Goal: Task Accomplishment & Management: Manage account settings

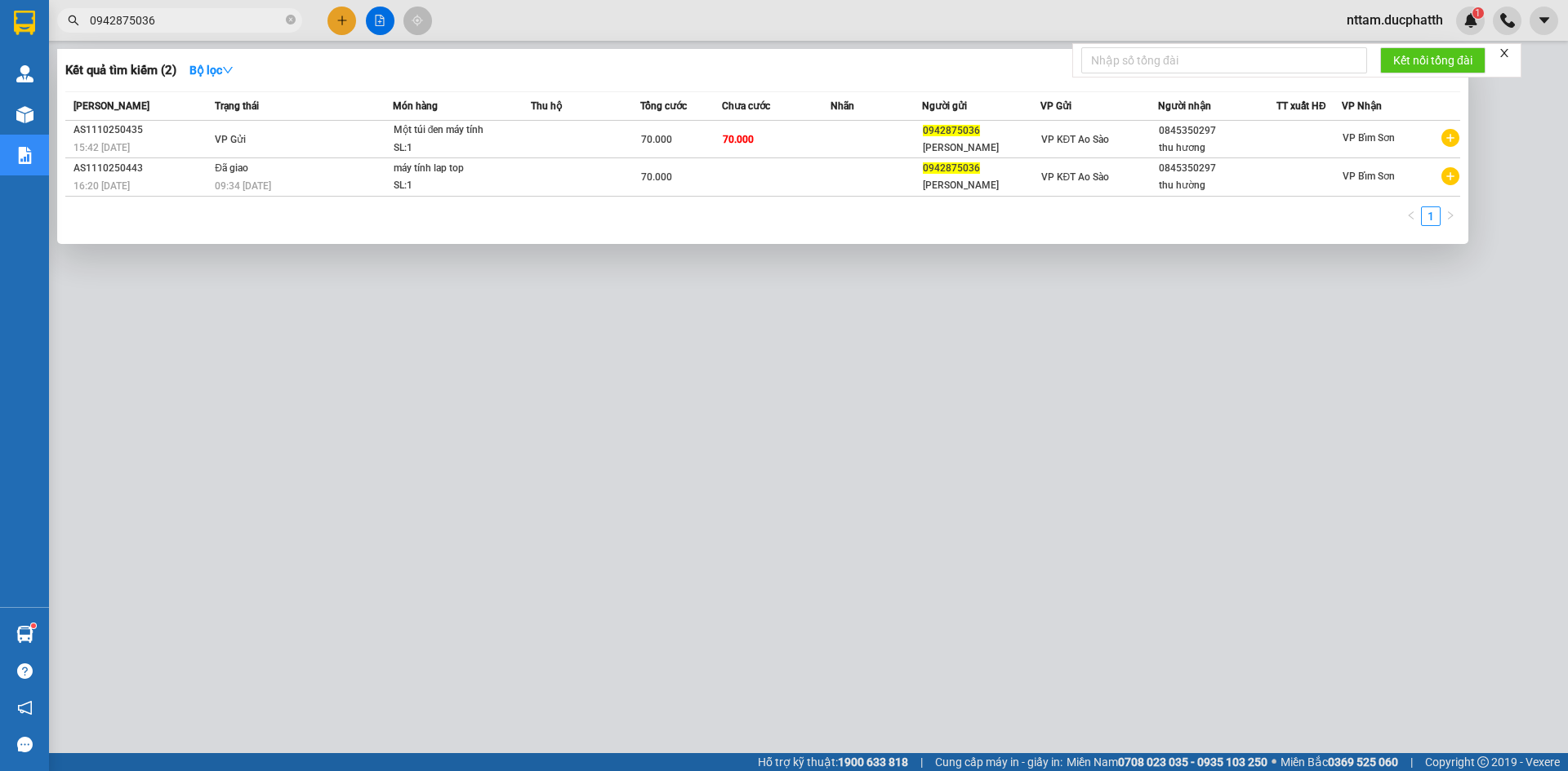
click at [79, 28] on span "0942875036" at bounding box center [179, 20] width 245 height 24
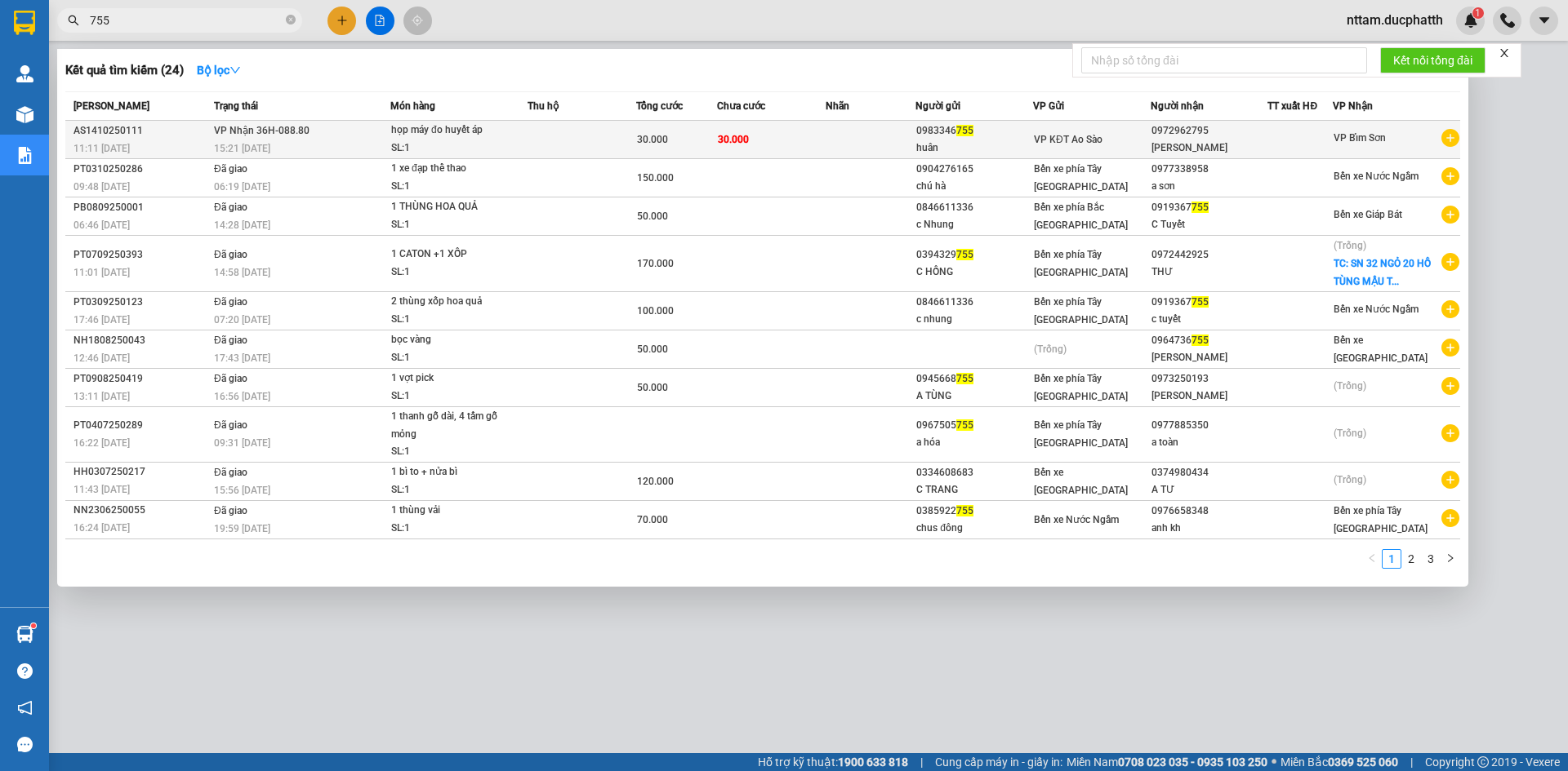
type input "755"
click at [412, 135] on div "họp máy đo huyết áp" at bounding box center [452, 130] width 123 height 18
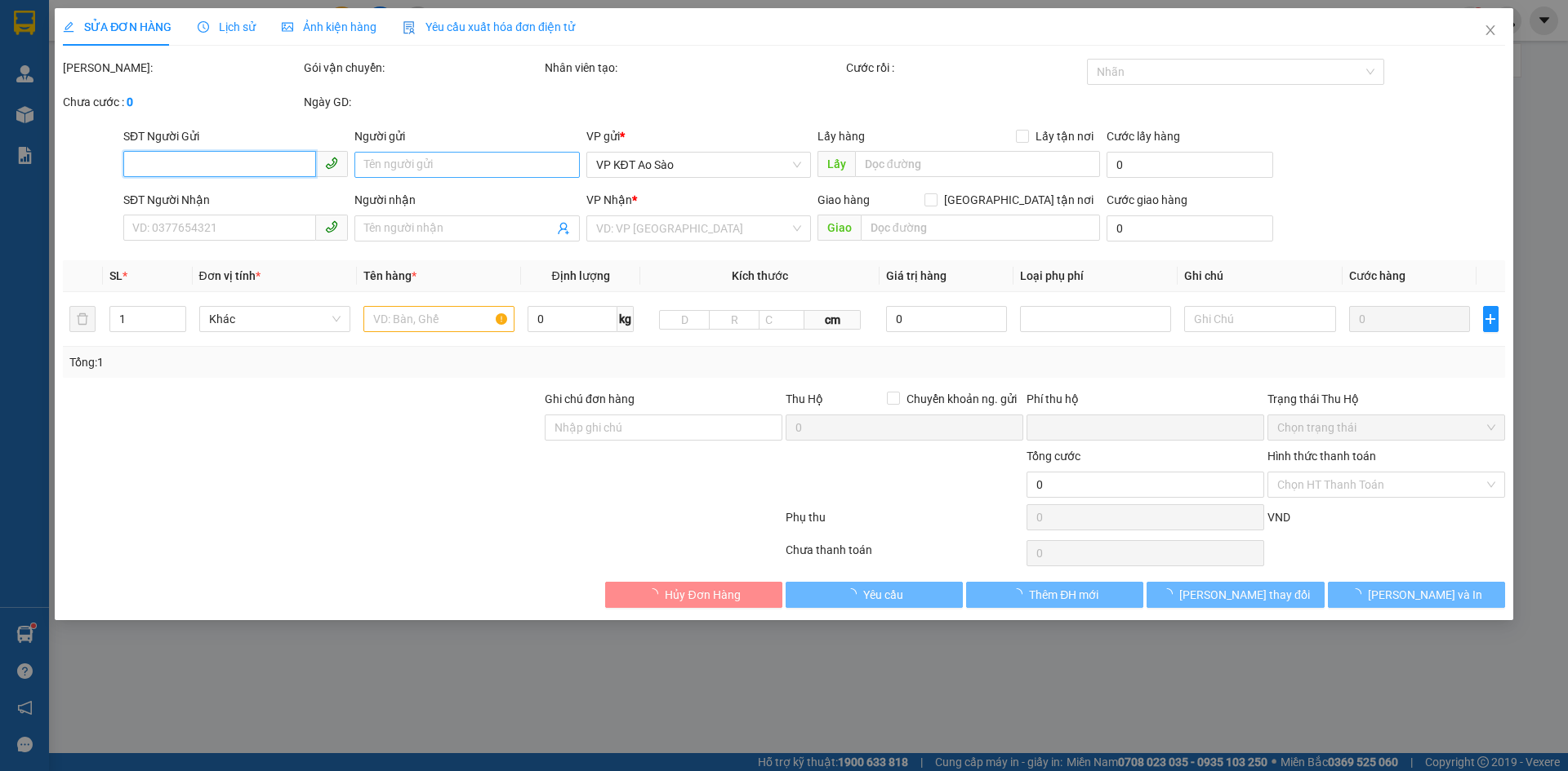
type input "0983346755"
type input "huân"
type input "0972962795"
type input "[PERSON_NAME]"
type input "người nhận thanh toán"
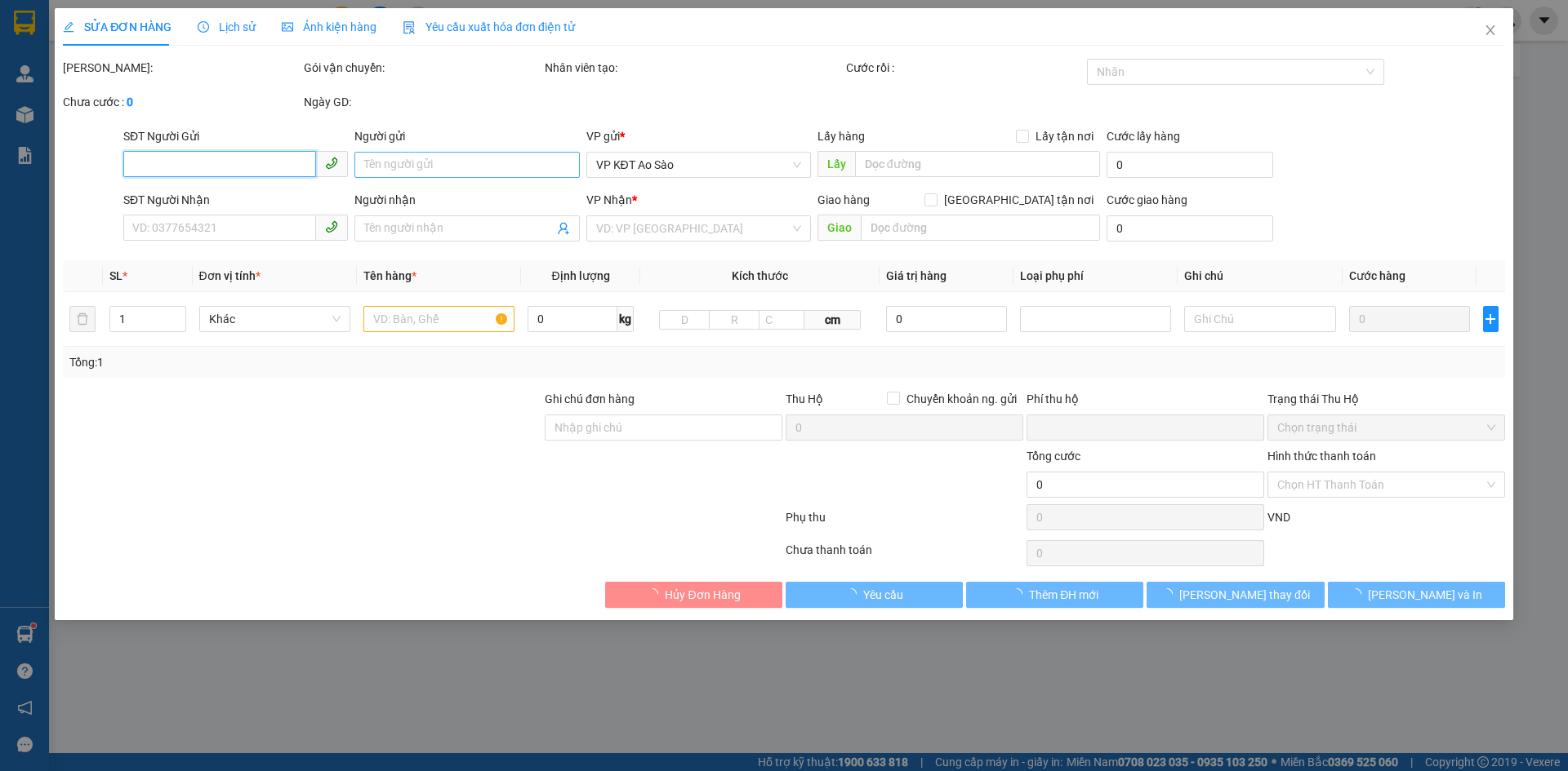
type input "0"
type input "30.000"
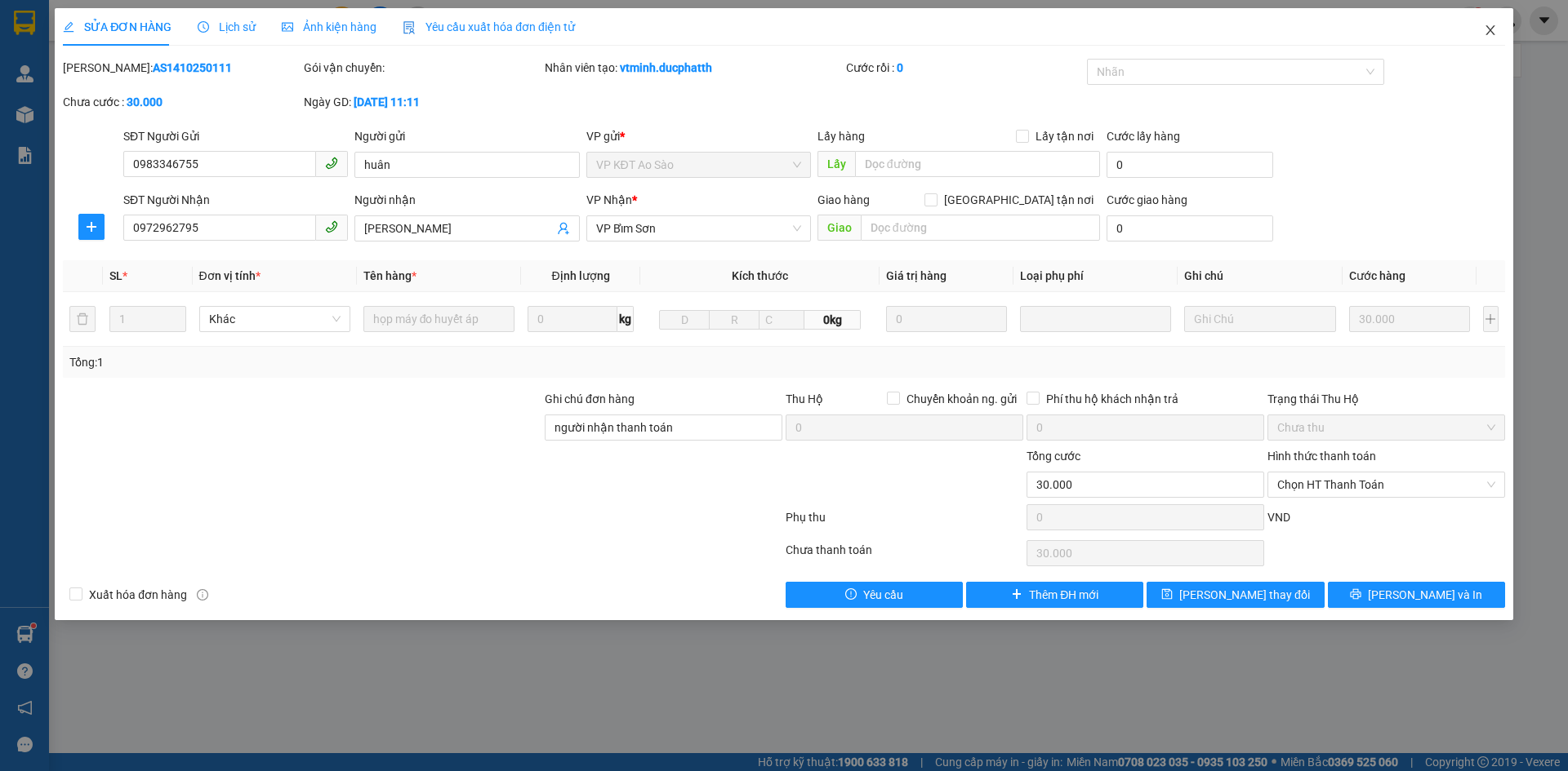
click at [1487, 28] on icon "close" at bounding box center [1489, 29] width 13 height 13
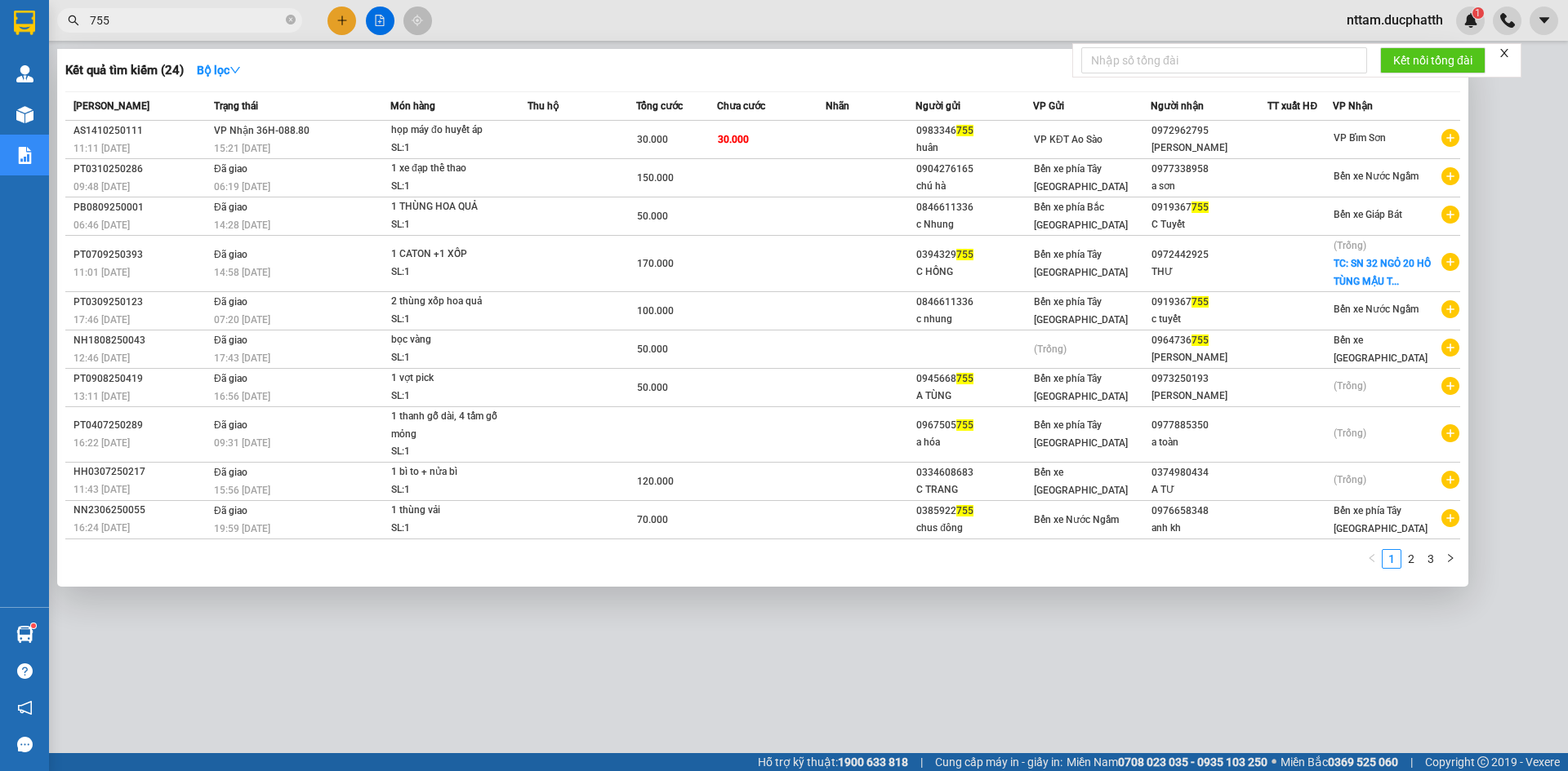
click at [185, 26] on input "755" at bounding box center [186, 20] width 192 height 18
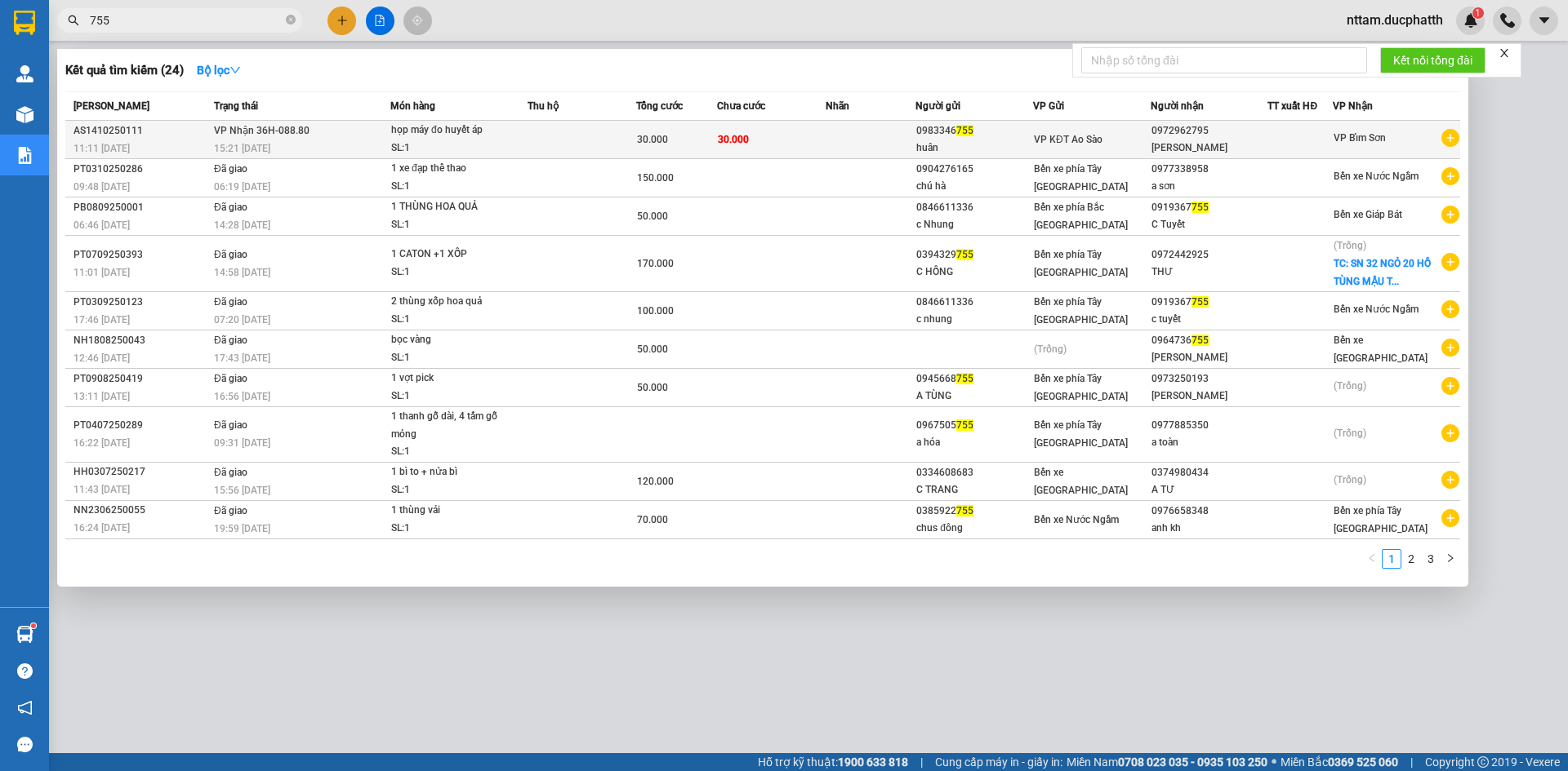
click at [1452, 137] on icon "plus-circle" at bounding box center [1450, 138] width 18 height 18
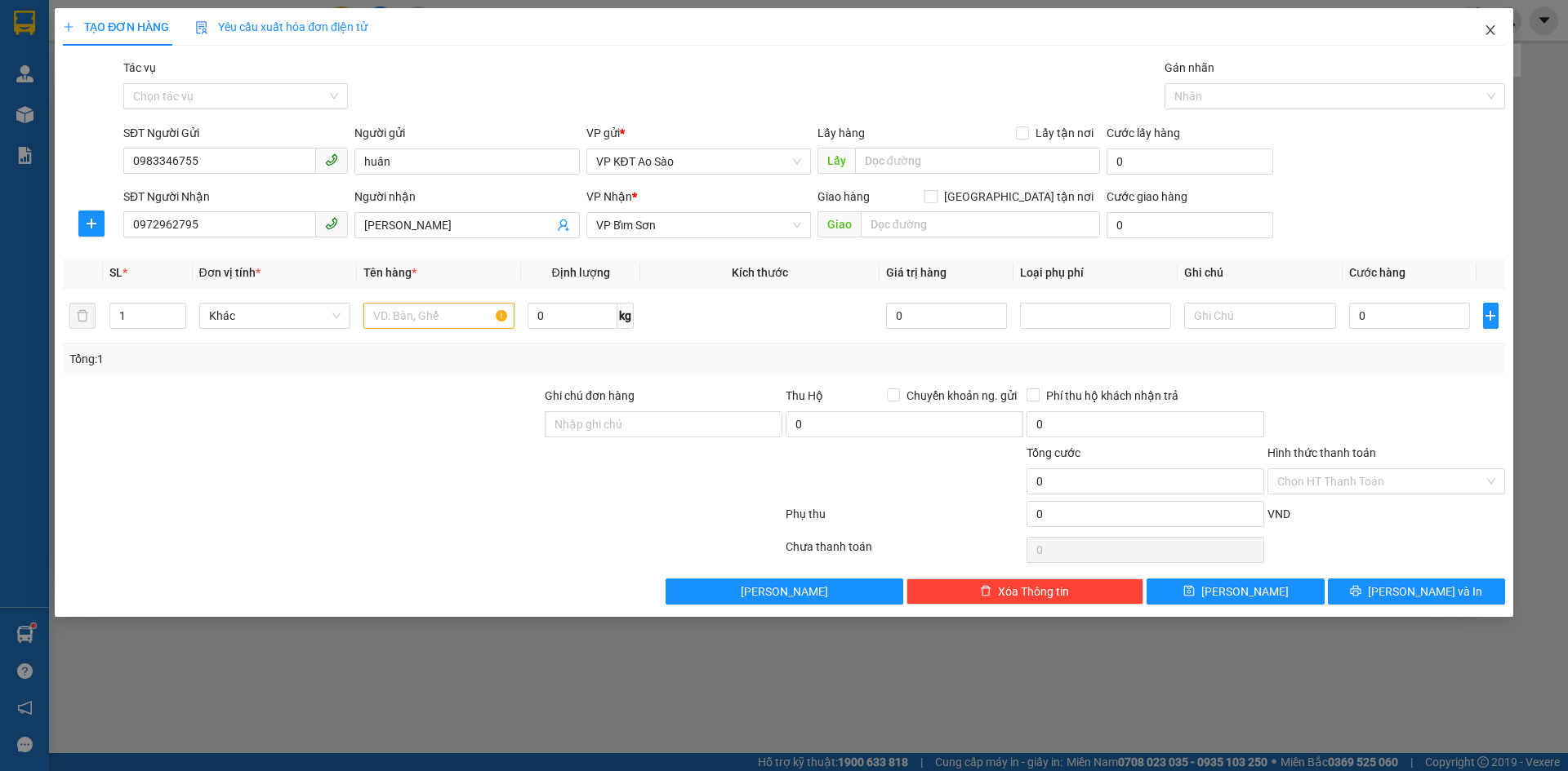
click at [1489, 30] on icon "close" at bounding box center [1489, 29] width 13 height 13
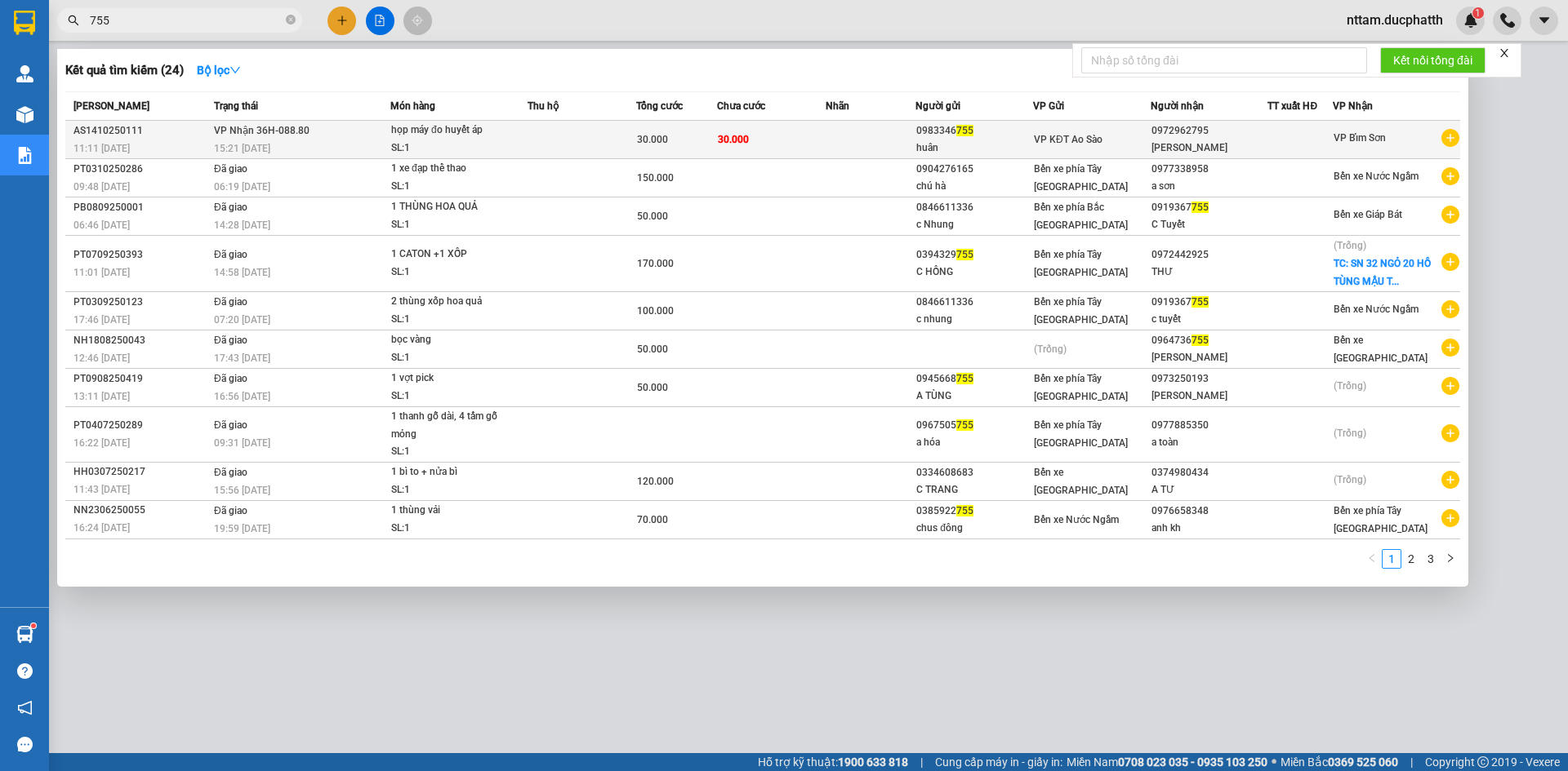
click at [398, 129] on div "họp máy đo huyết áp" at bounding box center [452, 130] width 123 height 18
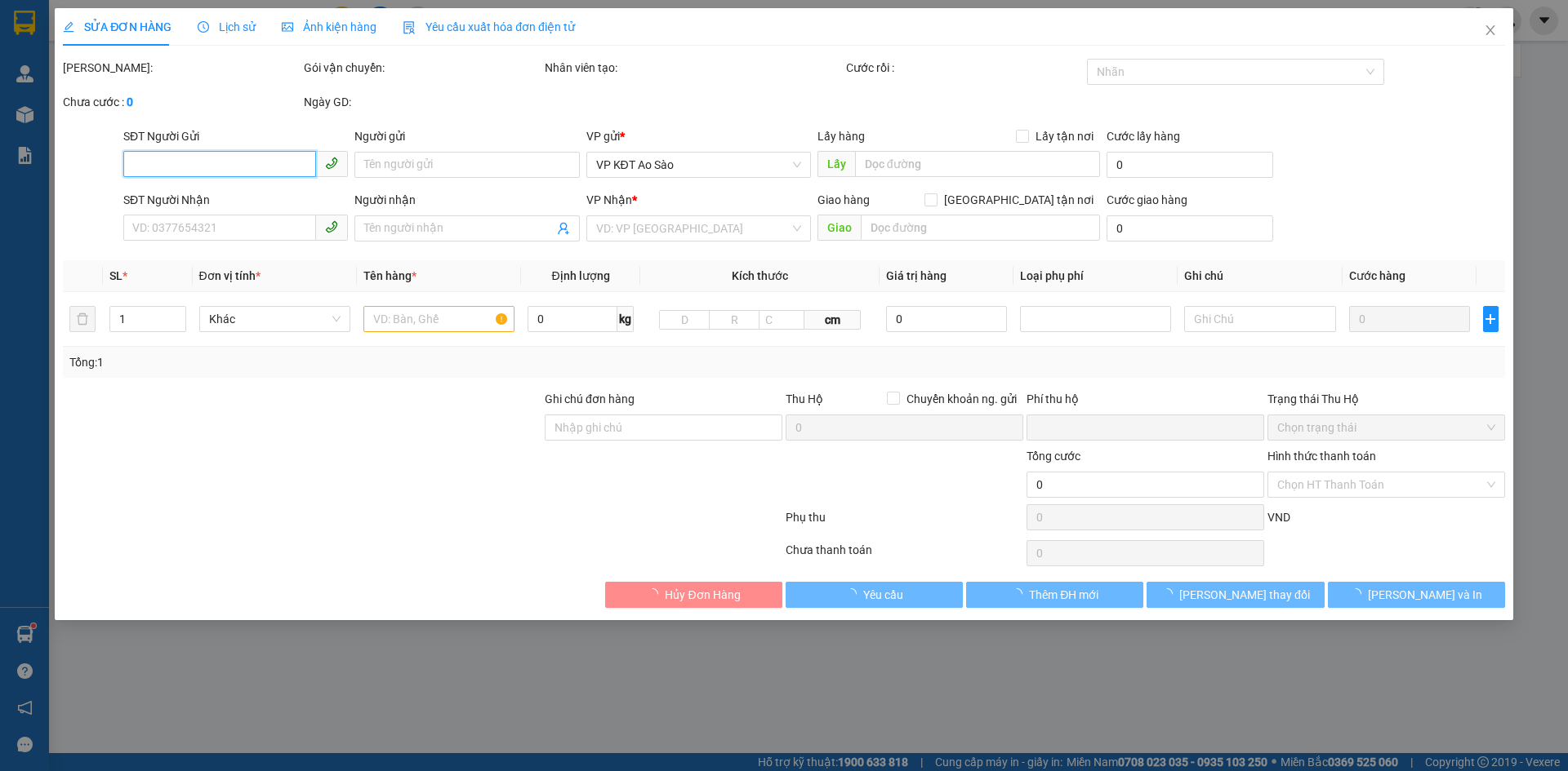
type input "0983346755"
type input "huân"
type input "0972962795"
type input "[PERSON_NAME]"
type input "người nhận thanh toán"
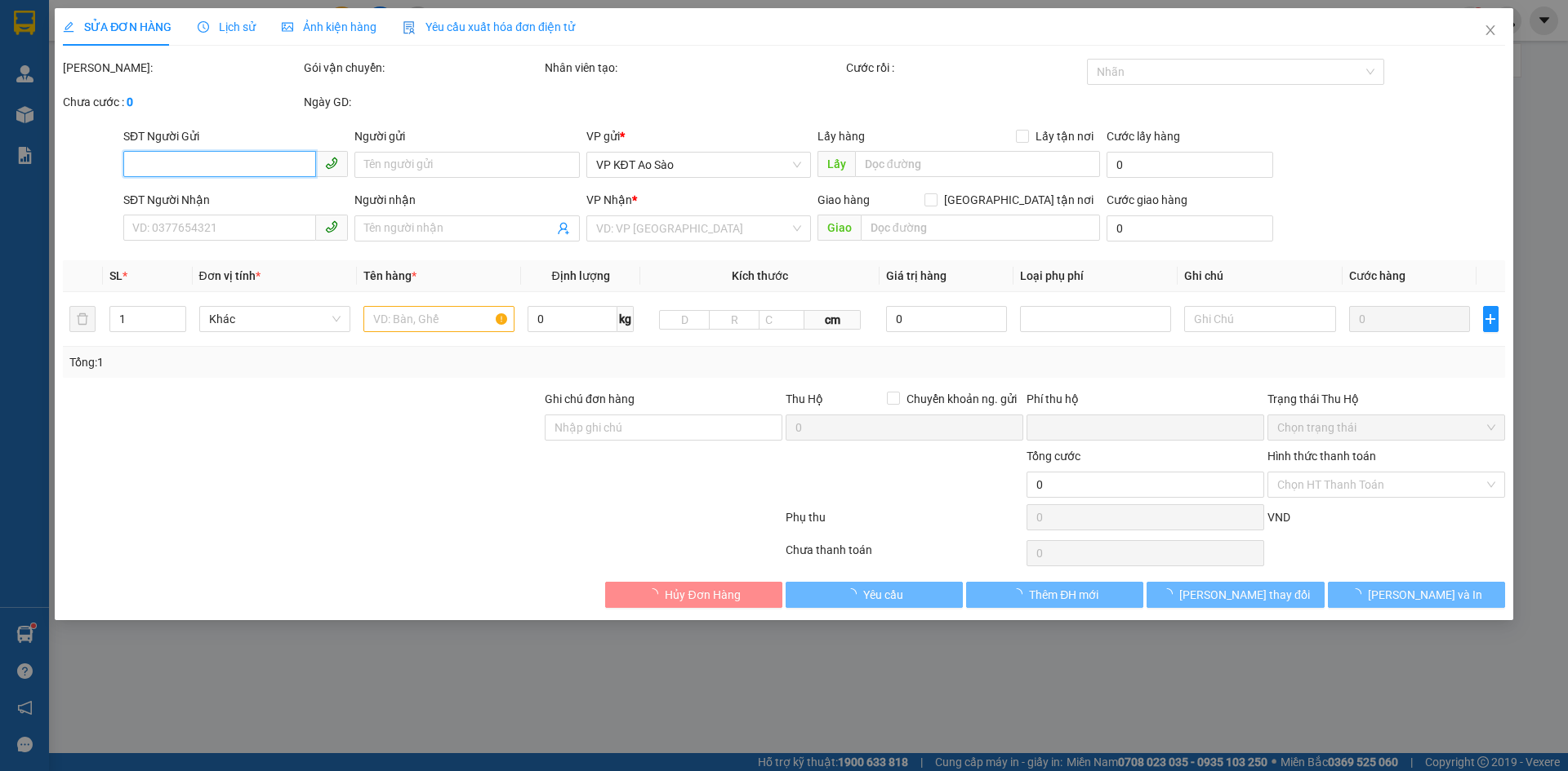
type input "0"
type input "30.000"
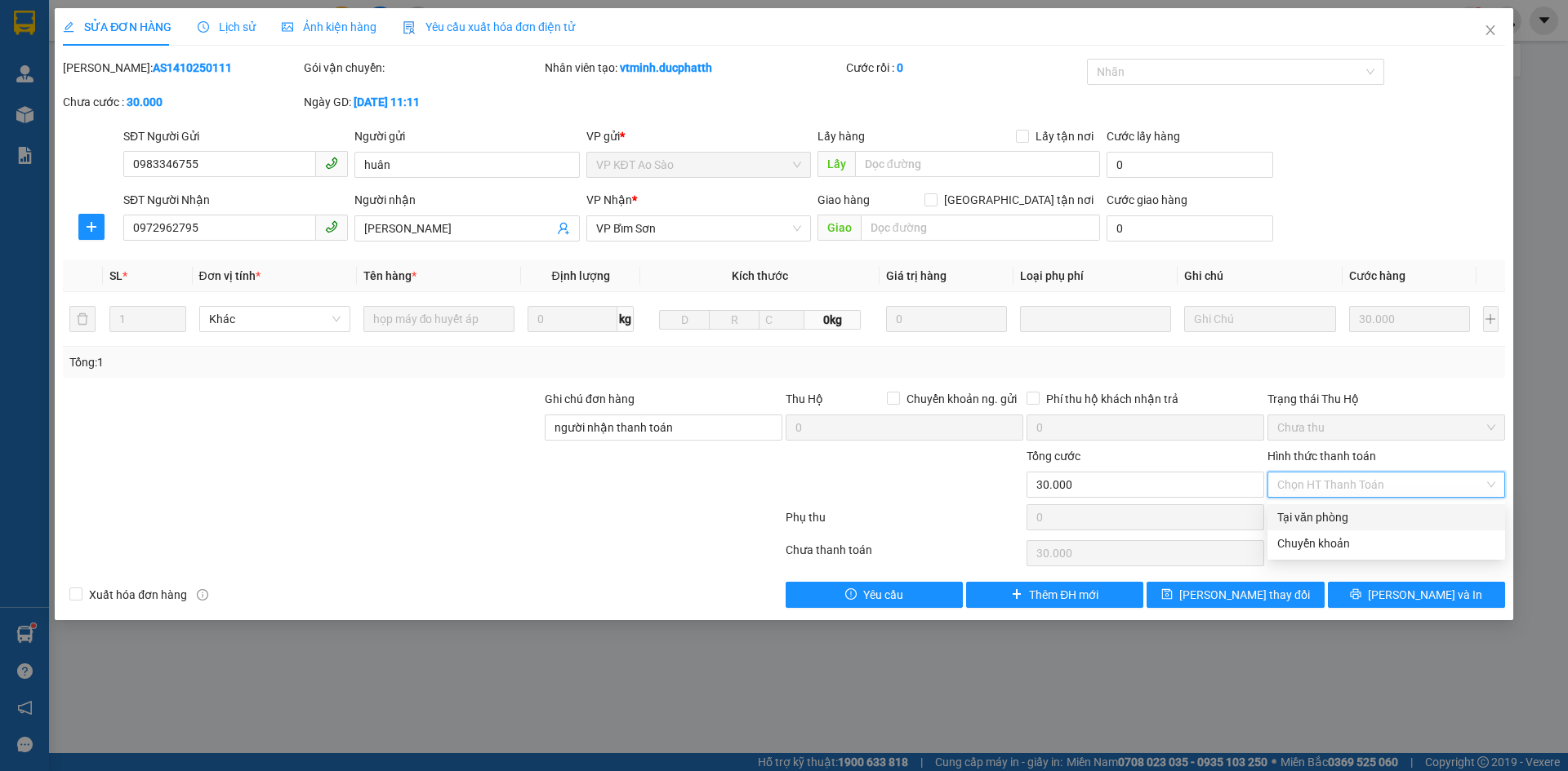
click at [1455, 485] on input "Hình thức thanh toán" at bounding box center [1380, 485] width 206 height 24
click at [1362, 517] on div "Tại văn phòng" at bounding box center [1386, 517] width 218 height 18
type input "0"
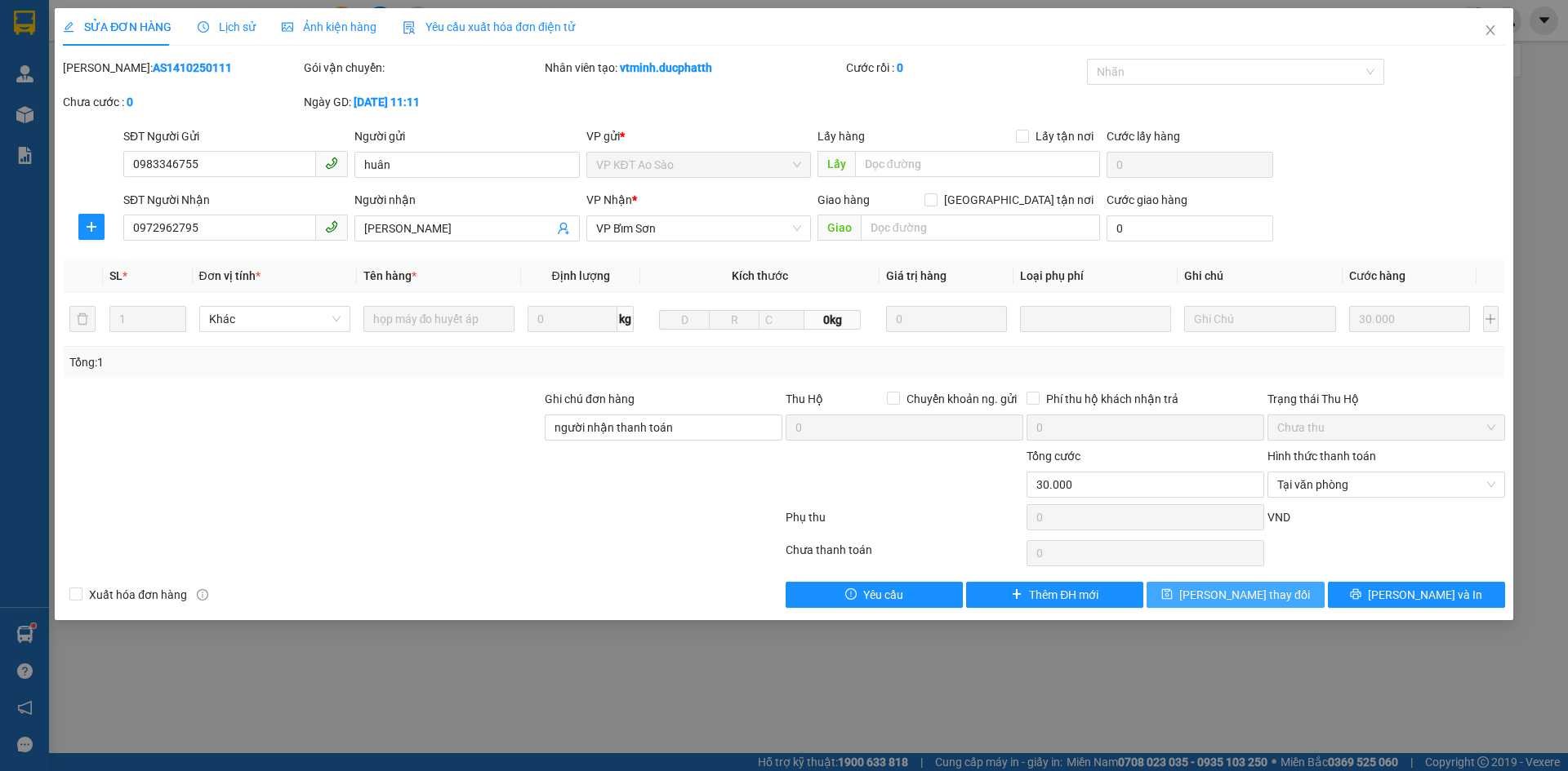
click at [1268, 598] on span "[PERSON_NAME] thay đổi" at bounding box center [1244, 594] width 130 height 18
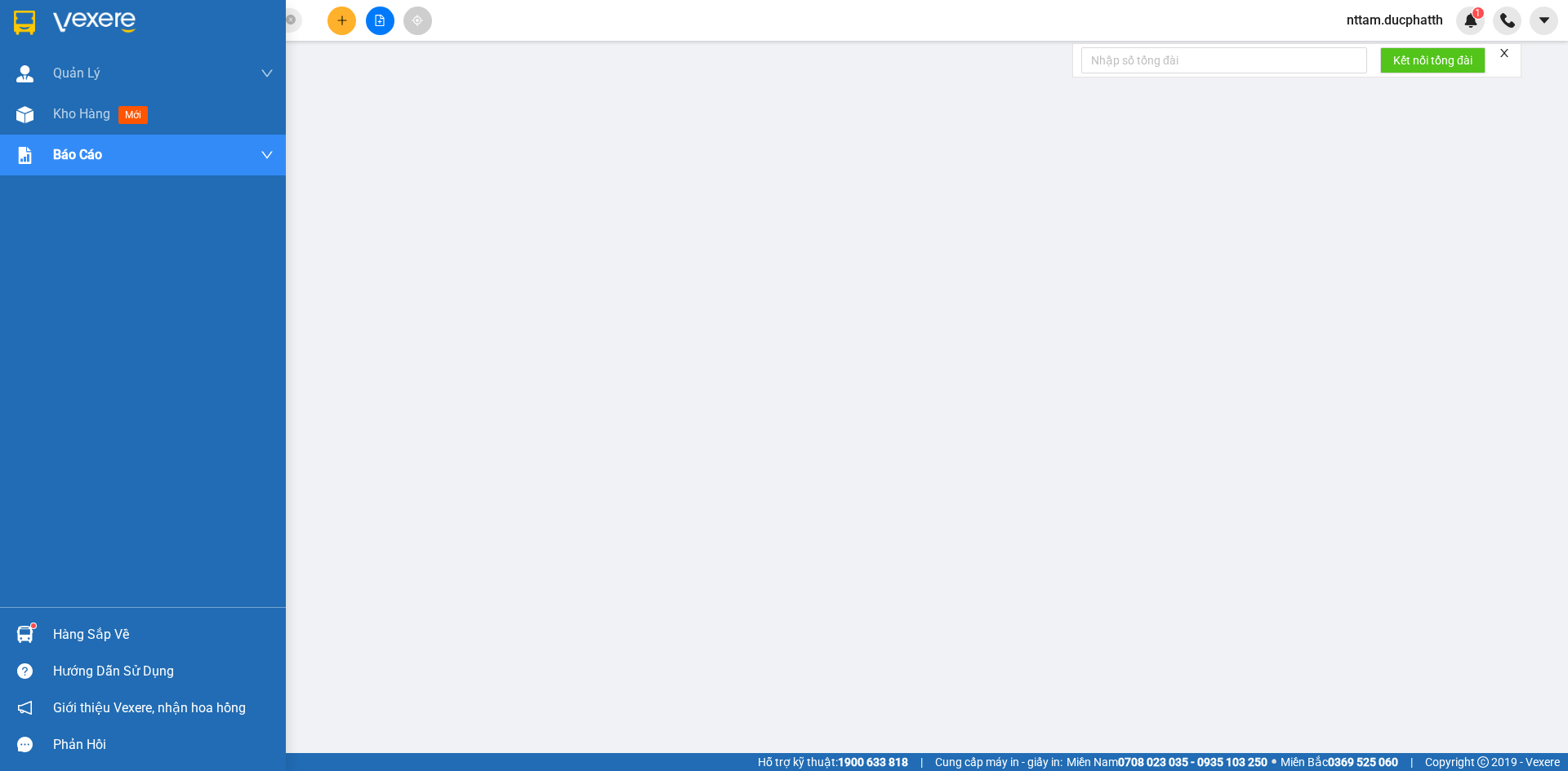
click at [130, 636] on div "Hàng sắp về" at bounding box center [163, 635] width 220 height 24
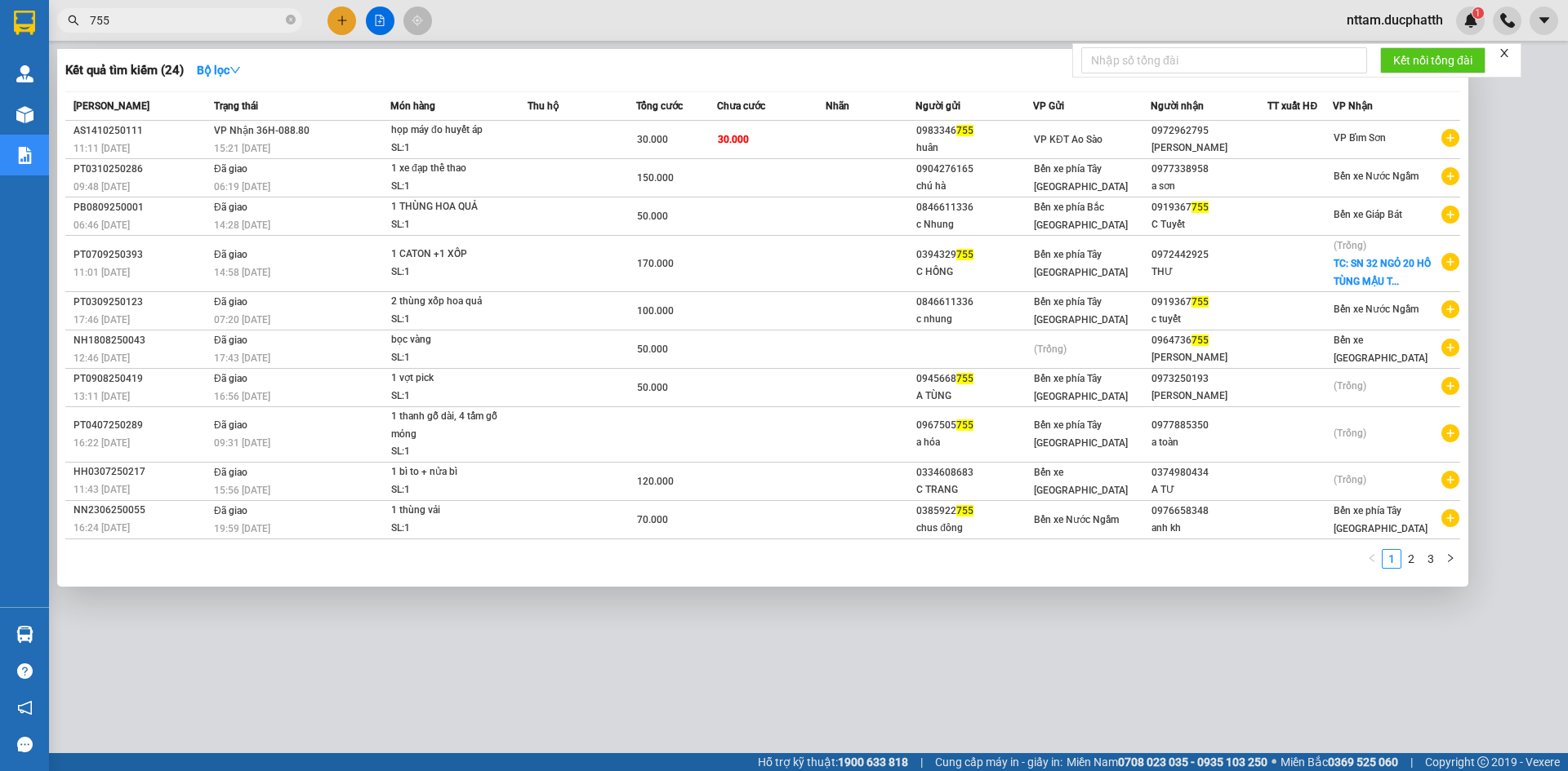
click at [193, 24] on input "755" at bounding box center [186, 20] width 192 height 18
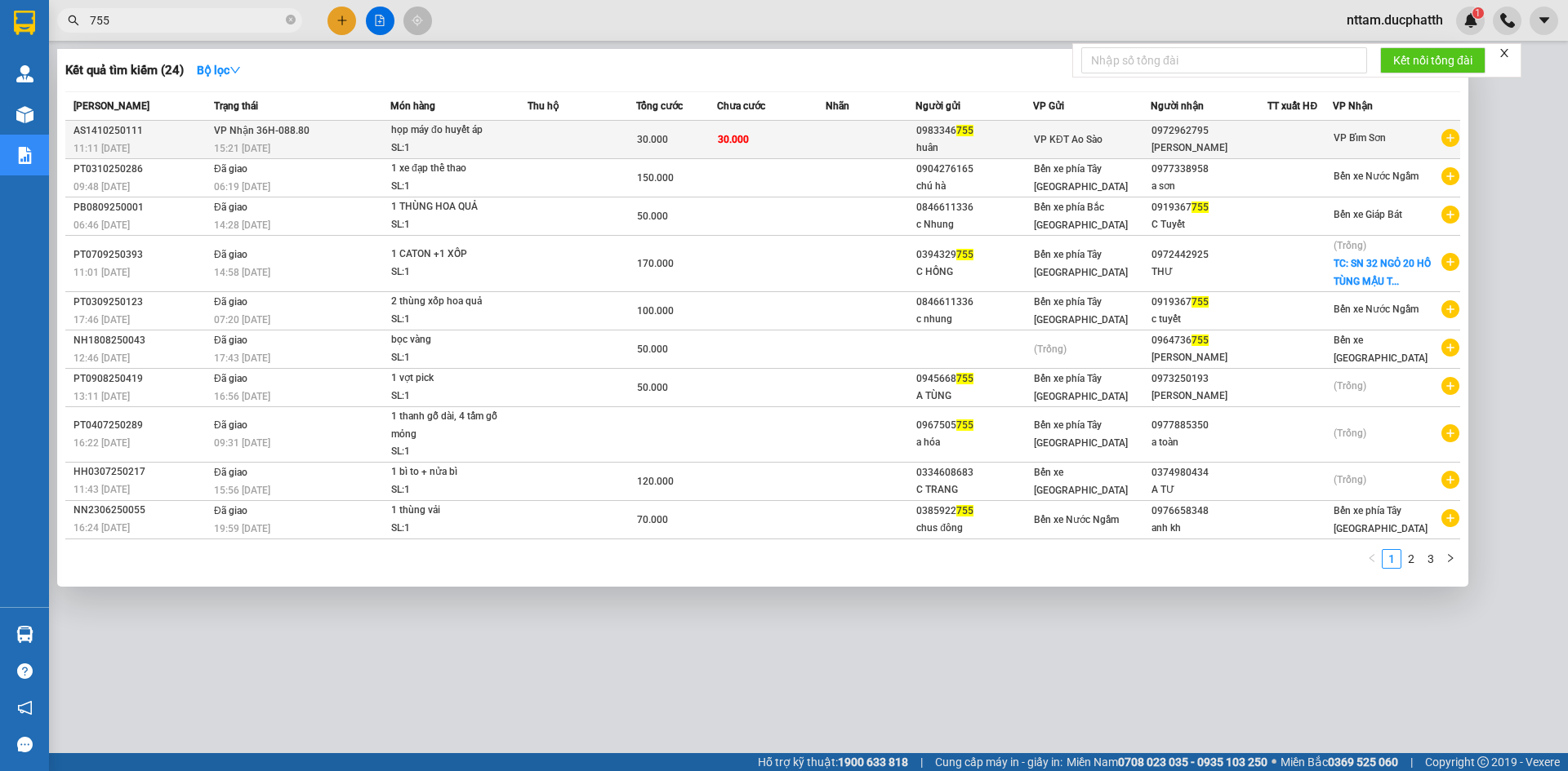
click at [264, 136] on span "VP Nhận 36H-088.80" at bounding box center [261, 129] width 96 height 13
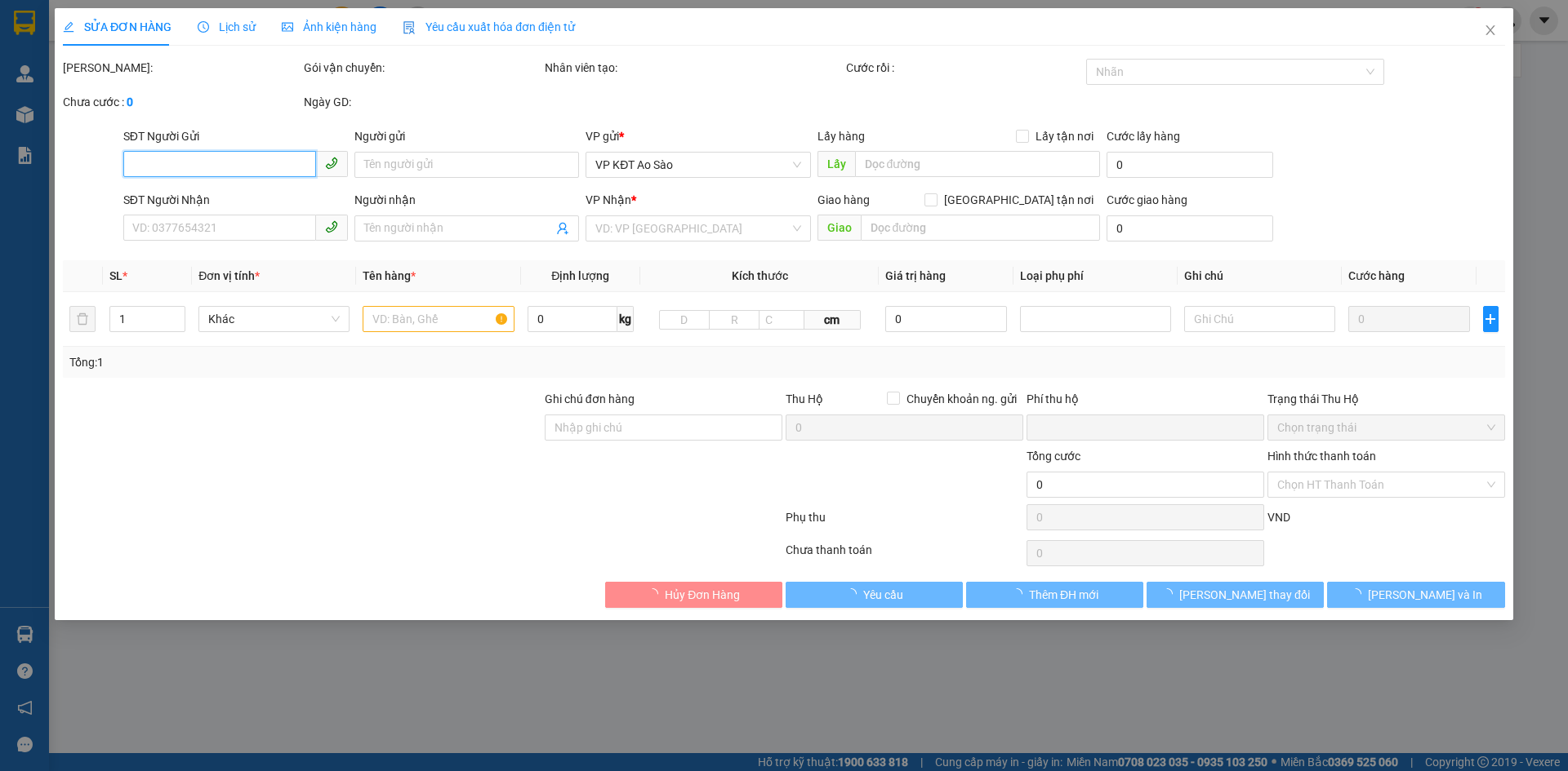
type input "0983346755"
type input "huân"
type input "0972962795"
type input "[PERSON_NAME]"
type input "người nhận thanh toán"
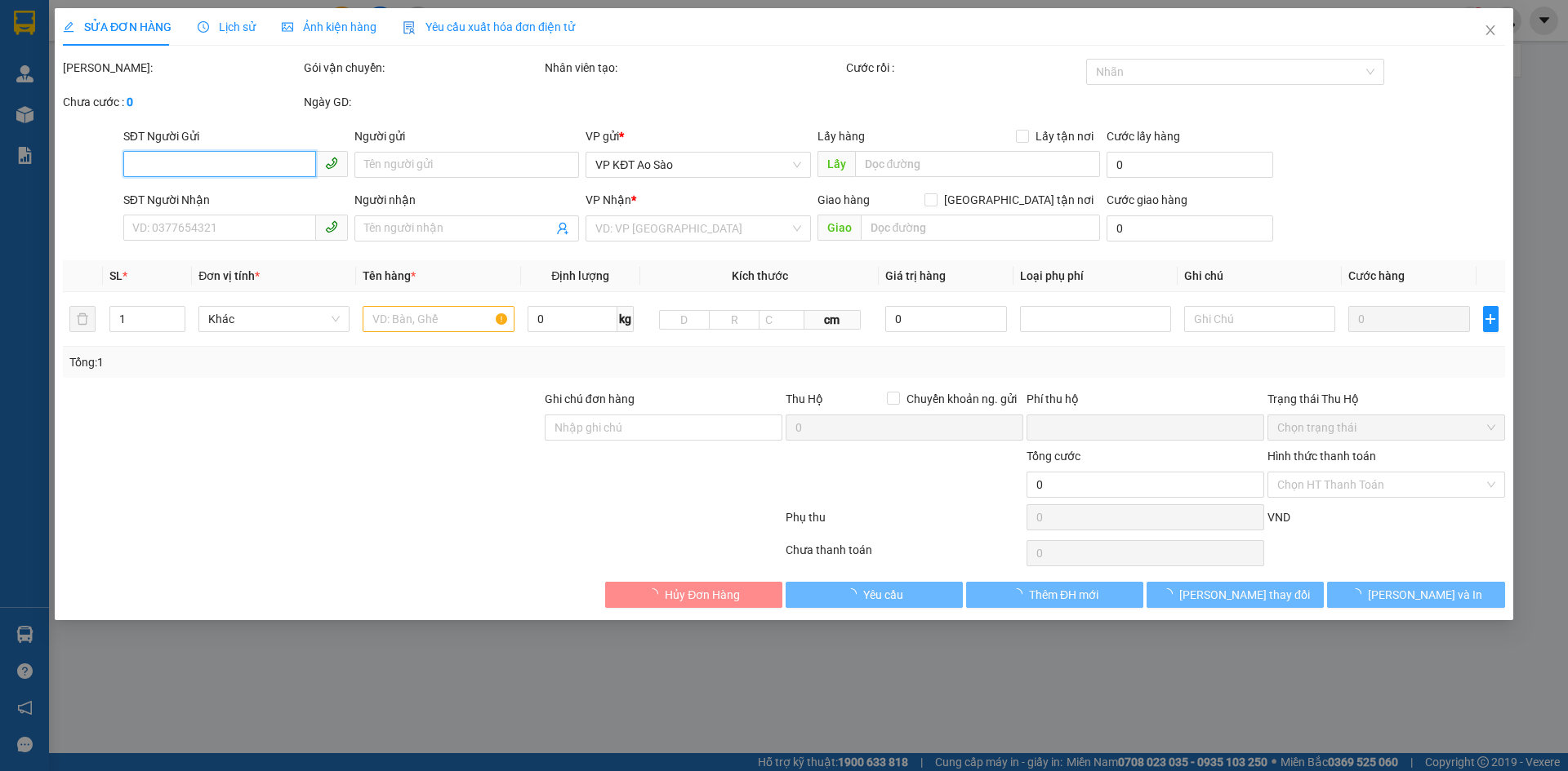
type input "0"
type input "30.000"
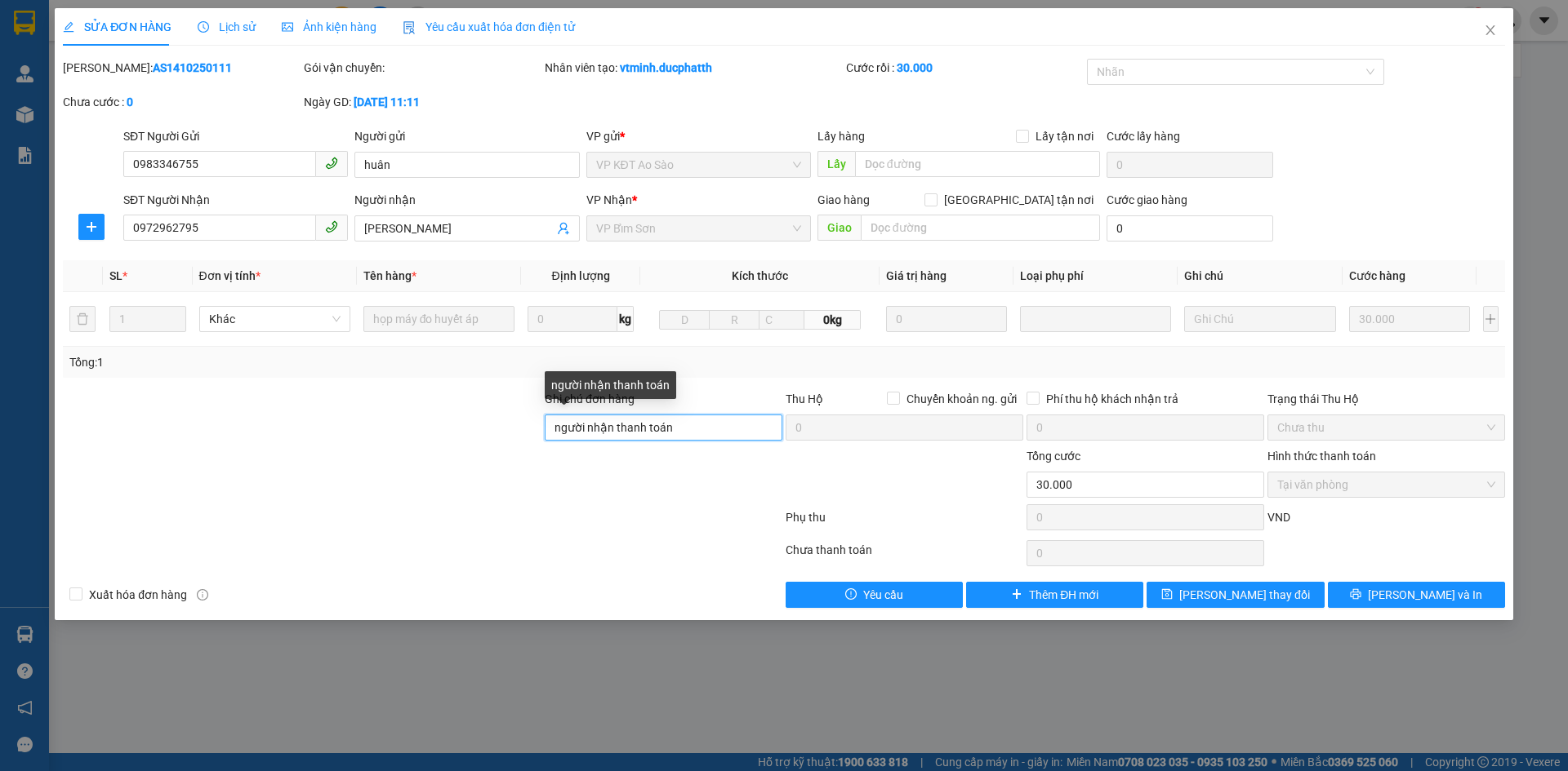
drag, startPoint x: 680, startPoint y: 427, endPoint x: 671, endPoint y: 426, distance: 9.1
click at [671, 426] on input "người nhận thanh toán" at bounding box center [663, 428] width 237 height 26
drag, startPoint x: 614, startPoint y: 426, endPoint x: 589, endPoint y: 427, distance: 25.0
click at [589, 427] on input "người nhận thanh toán" at bounding box center [663, 428] width 237 height 26
type input "người gửi thanh toán"
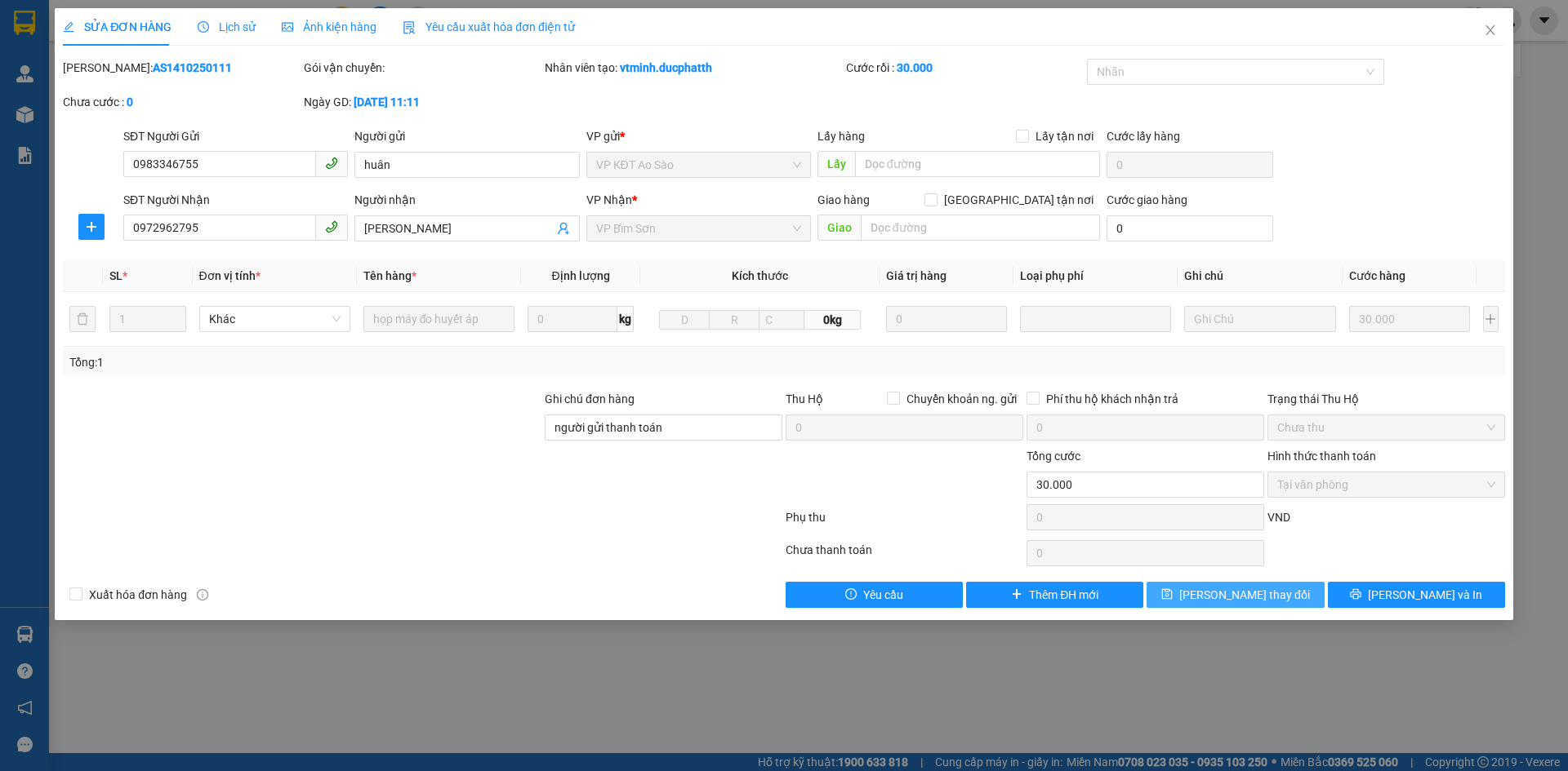
click at [1252, 596] on span "[PERSON_NAME] thay đổi" at bounding box center [1244, 594] width 130 height 18
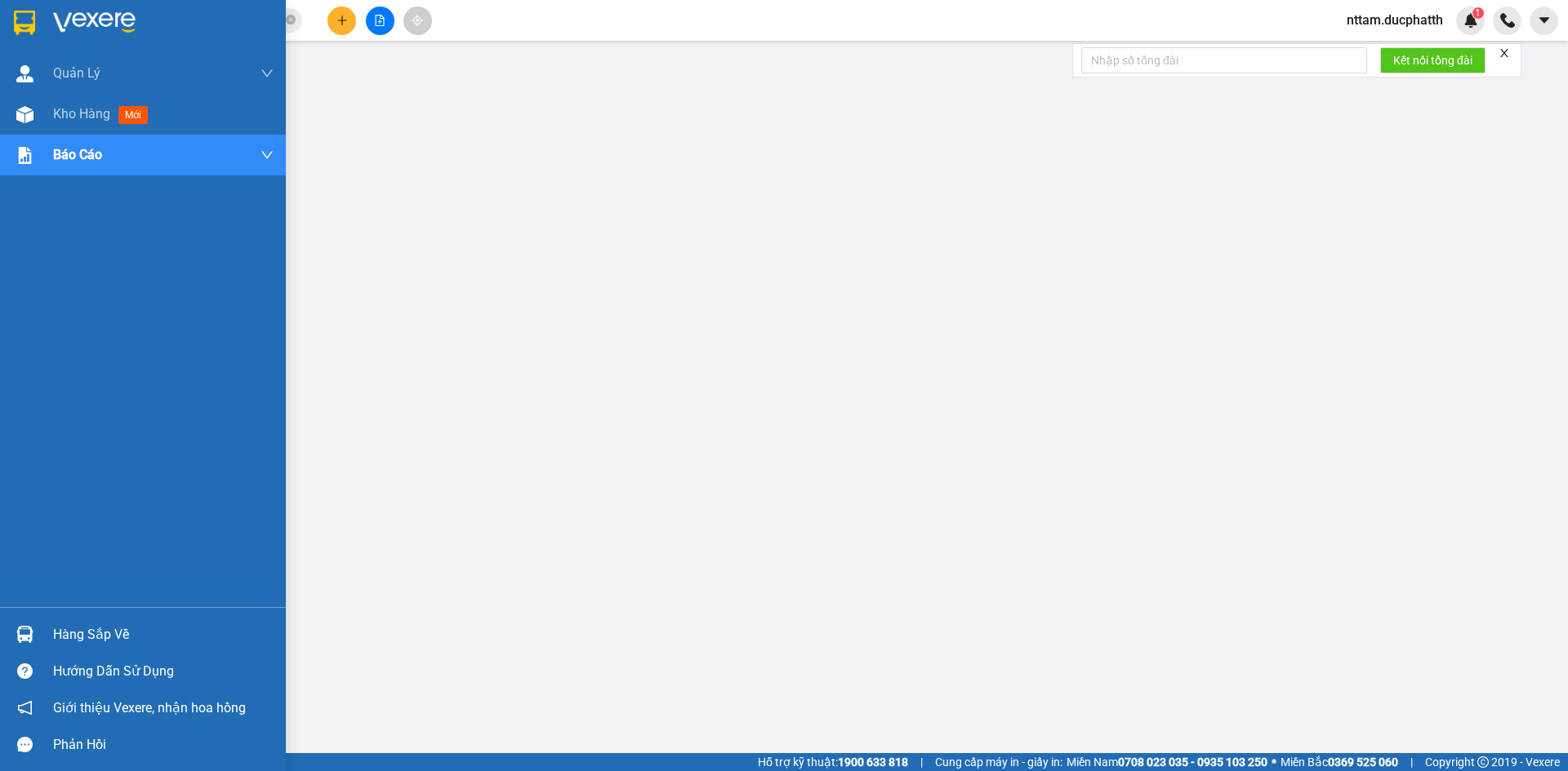
click at [61, 634] on div "Hàng sắp về" at bounding box center [163, 635] width 220 height 24
